Goal: Task Accomplishment & Management: Manage account settings

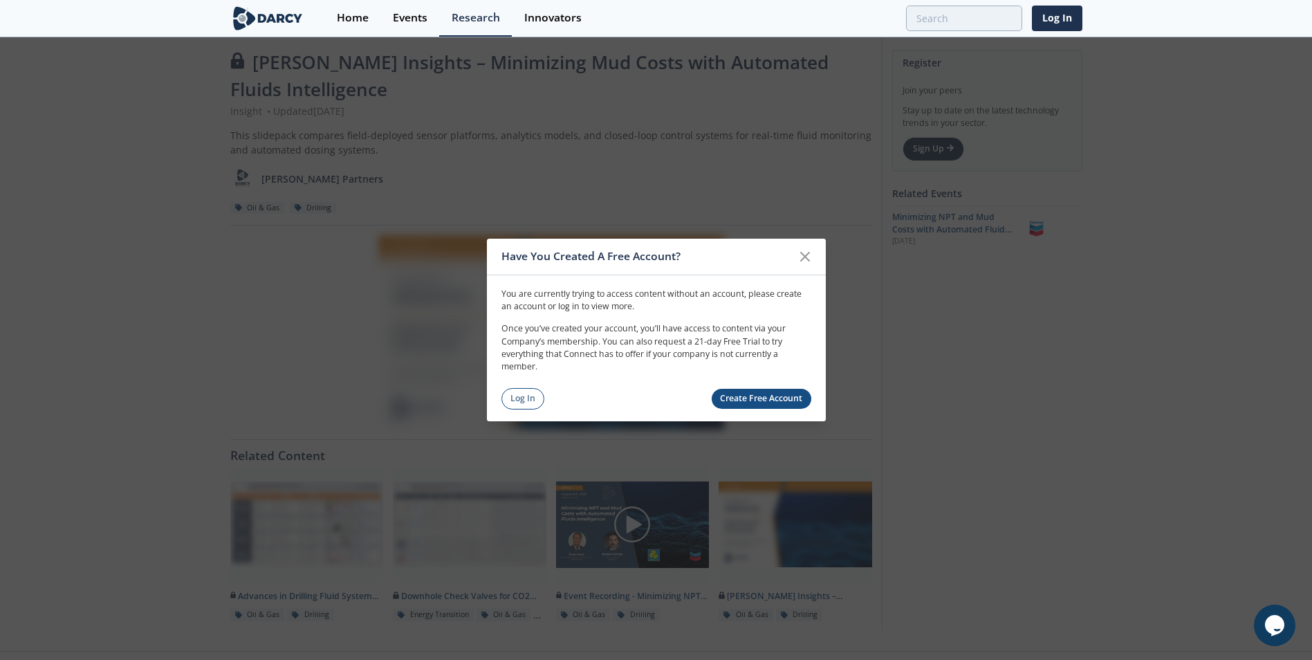
scroll to position [17, 0]
drag, startPoint x: 801, startPoint y: 258, endPoint x: 798, endPoint y: 266, distance: 8.4
click at [801, 258] on icon at bounding box center [805, 256] width 17 height 17
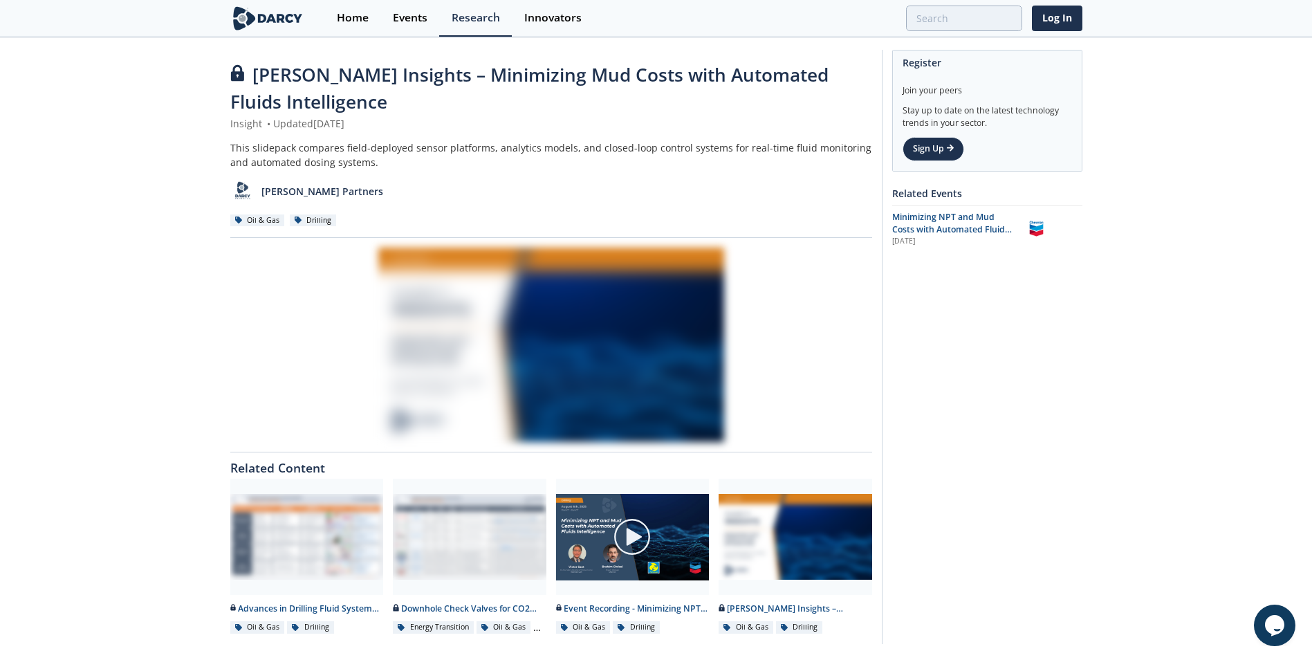
scroll to position [0, 0]
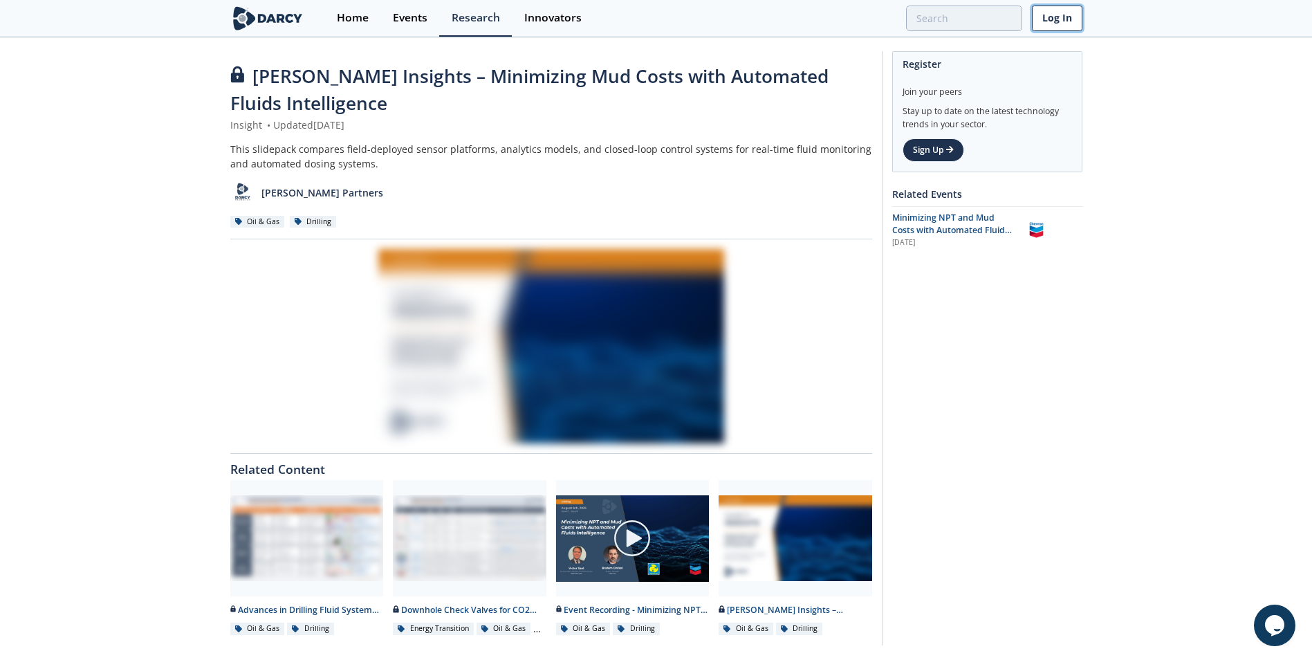
click at [1058, 17] on link "Log In" at bounding box center [1057, 19] width 50 height 26
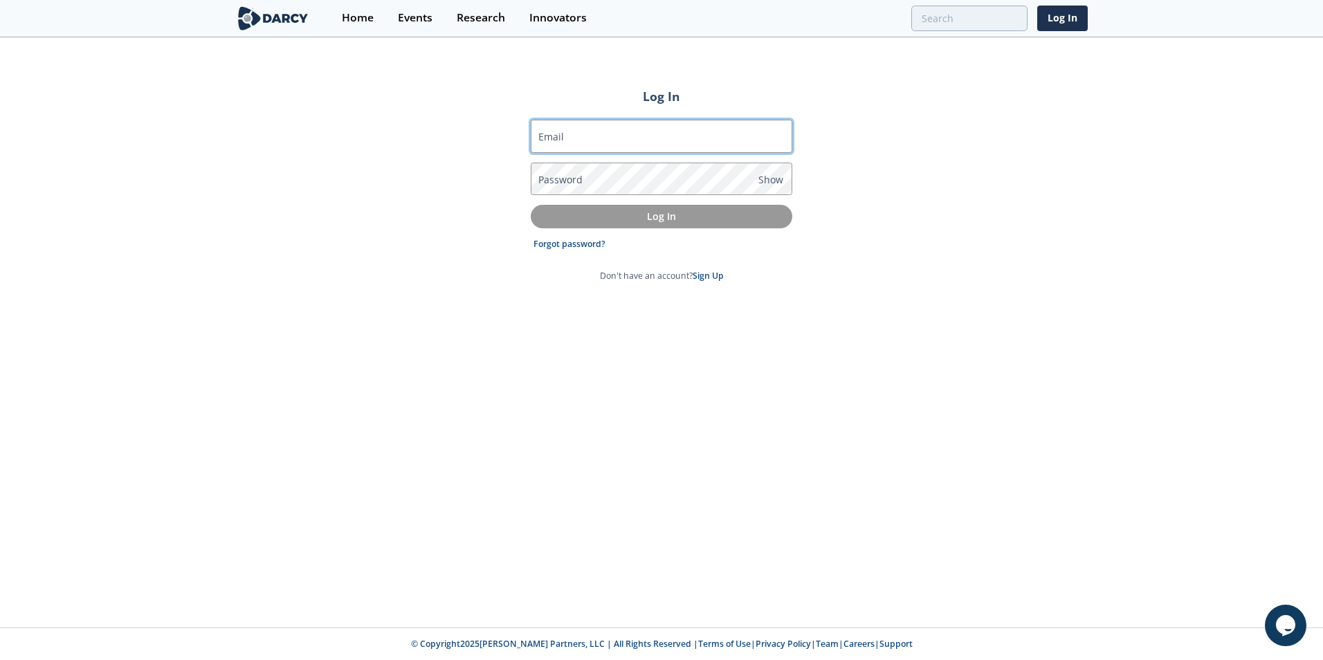
click at [601, 132] on input "Email" at bounding box center [661, 136] width 261 height 33
type input "[EMAIL_ADDRESS][PERSON_NAME][DOMAIN_NAME]"
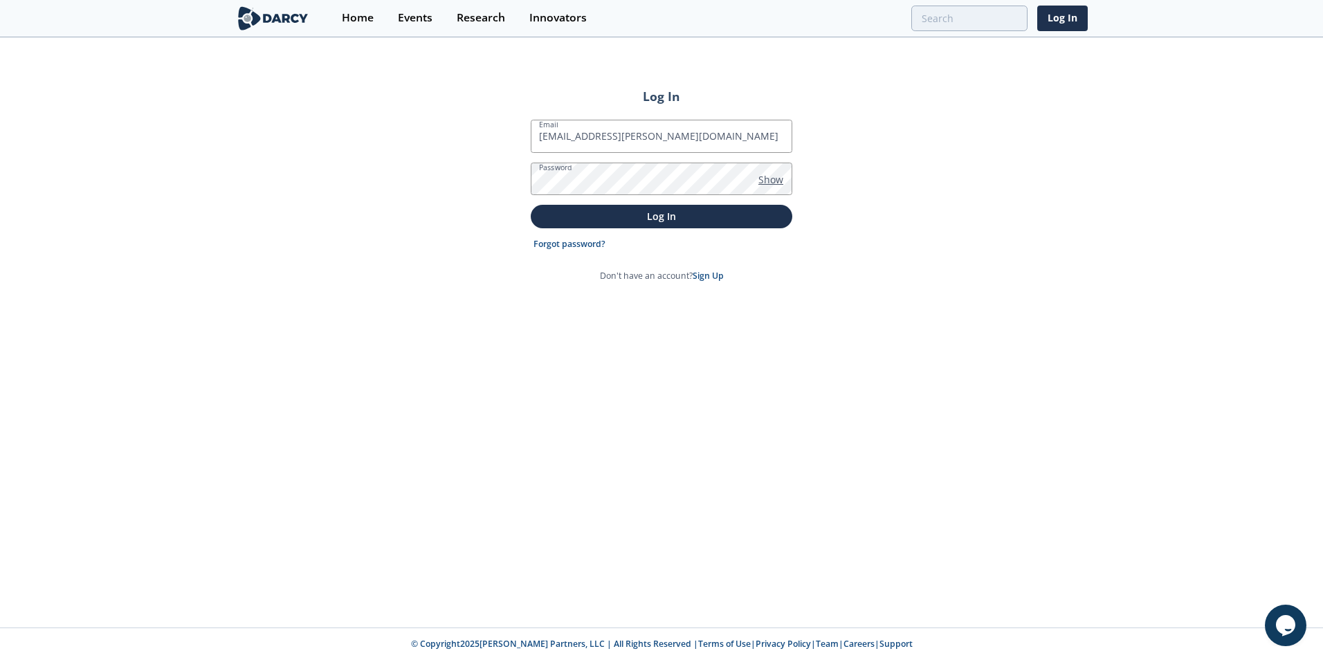
click at [777, 180] on span "Show" at bounding box center [770, 179] width 25 height 15
click at [664, 216] on p "Log In" at bounding box center [661, 216] width 242 height 15
